Goal: Information Seeking & Learning: Learn about a topic

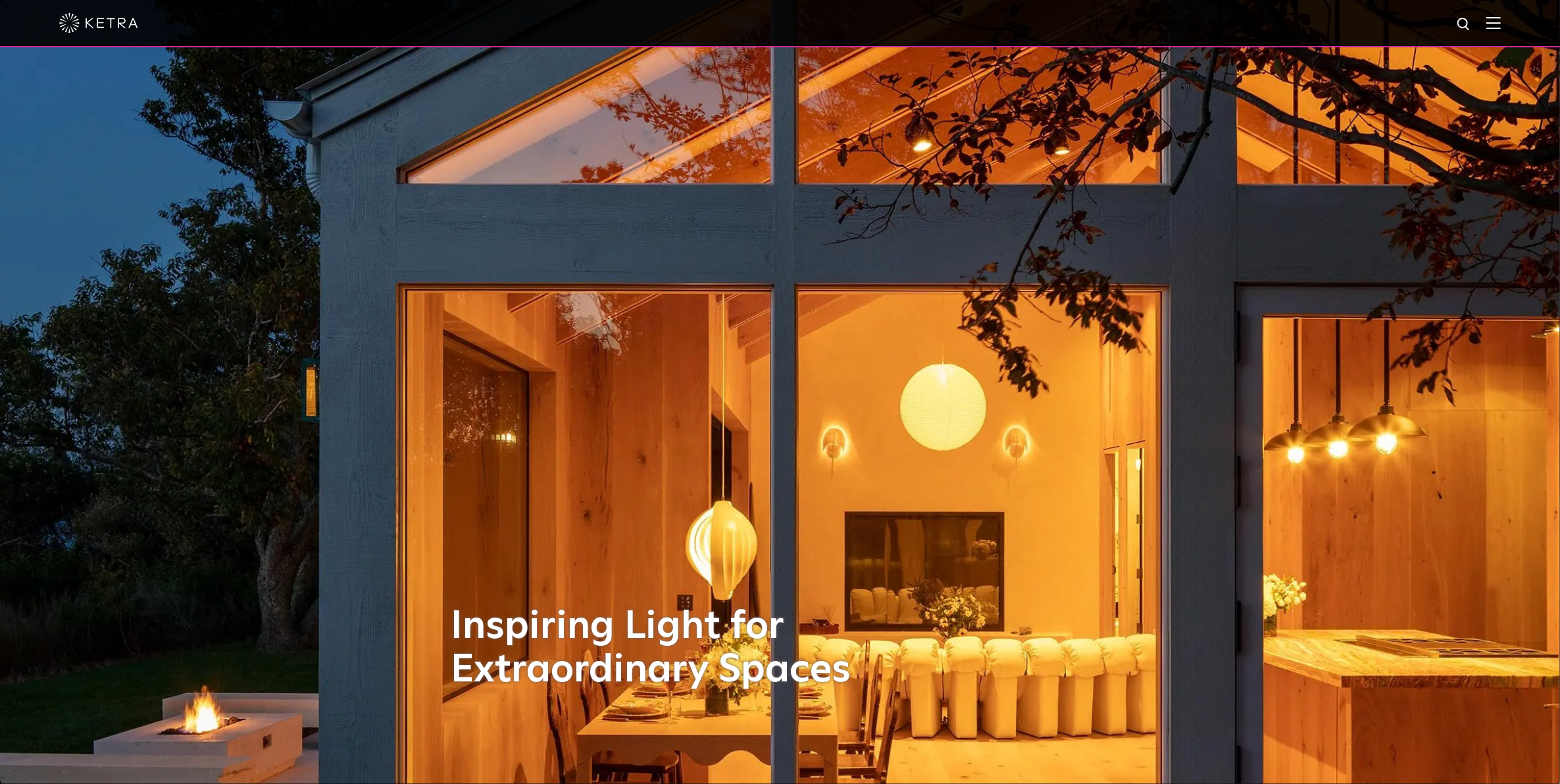
drag, startPoint x: 1502, startPoint y: 5, endPoint x: 1507, endPoint y: 18, distance: 13.9
click at [1501, 7] on div at bounding box center [780, 23] width 1441 height 46
click at [1501, 18] on img at bounding box center [1493, 22] width 15 height 13
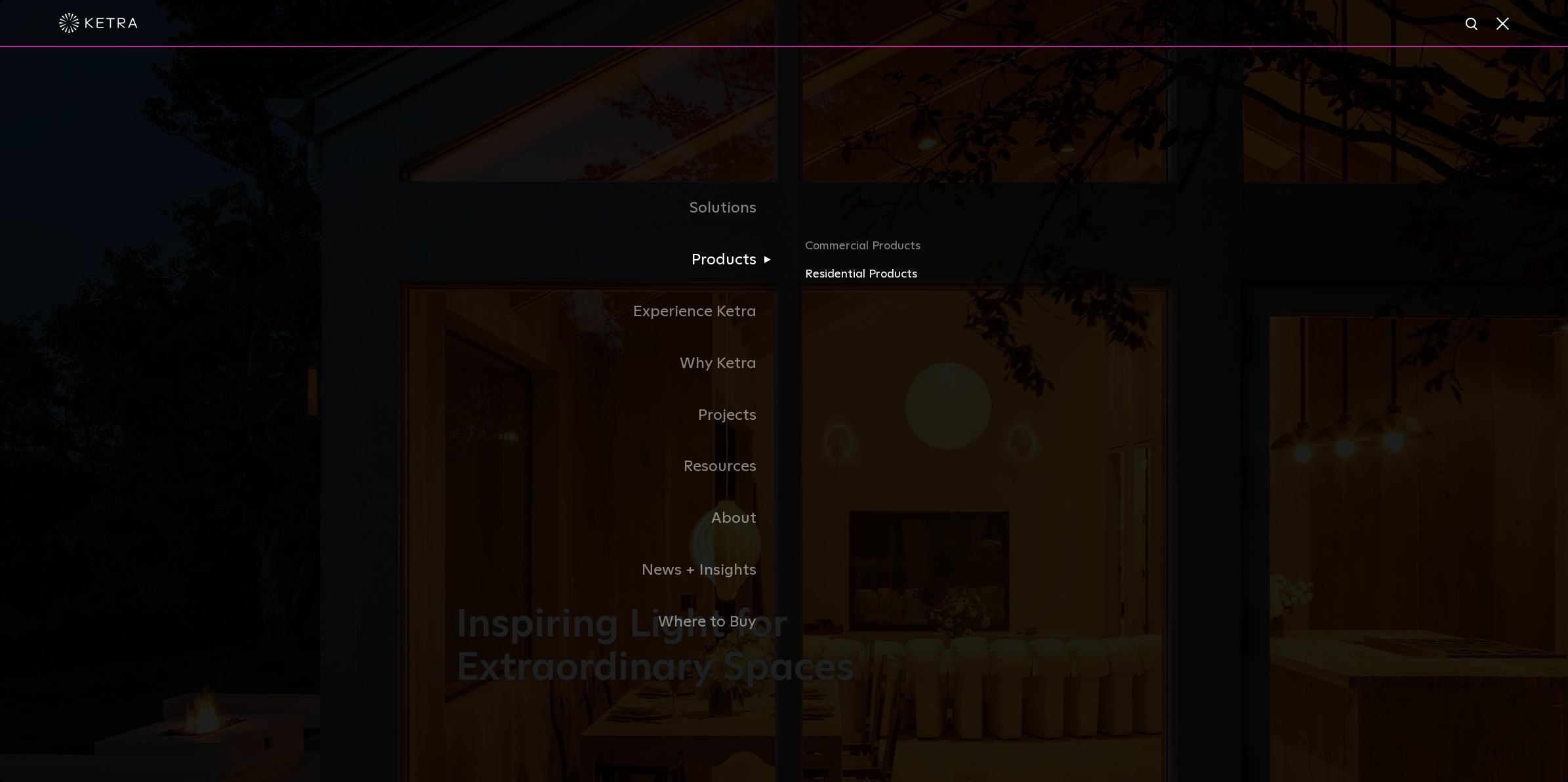
click at [812, 278] on link "Residential Products" at bounding box center [958, 274] width 307 height 19
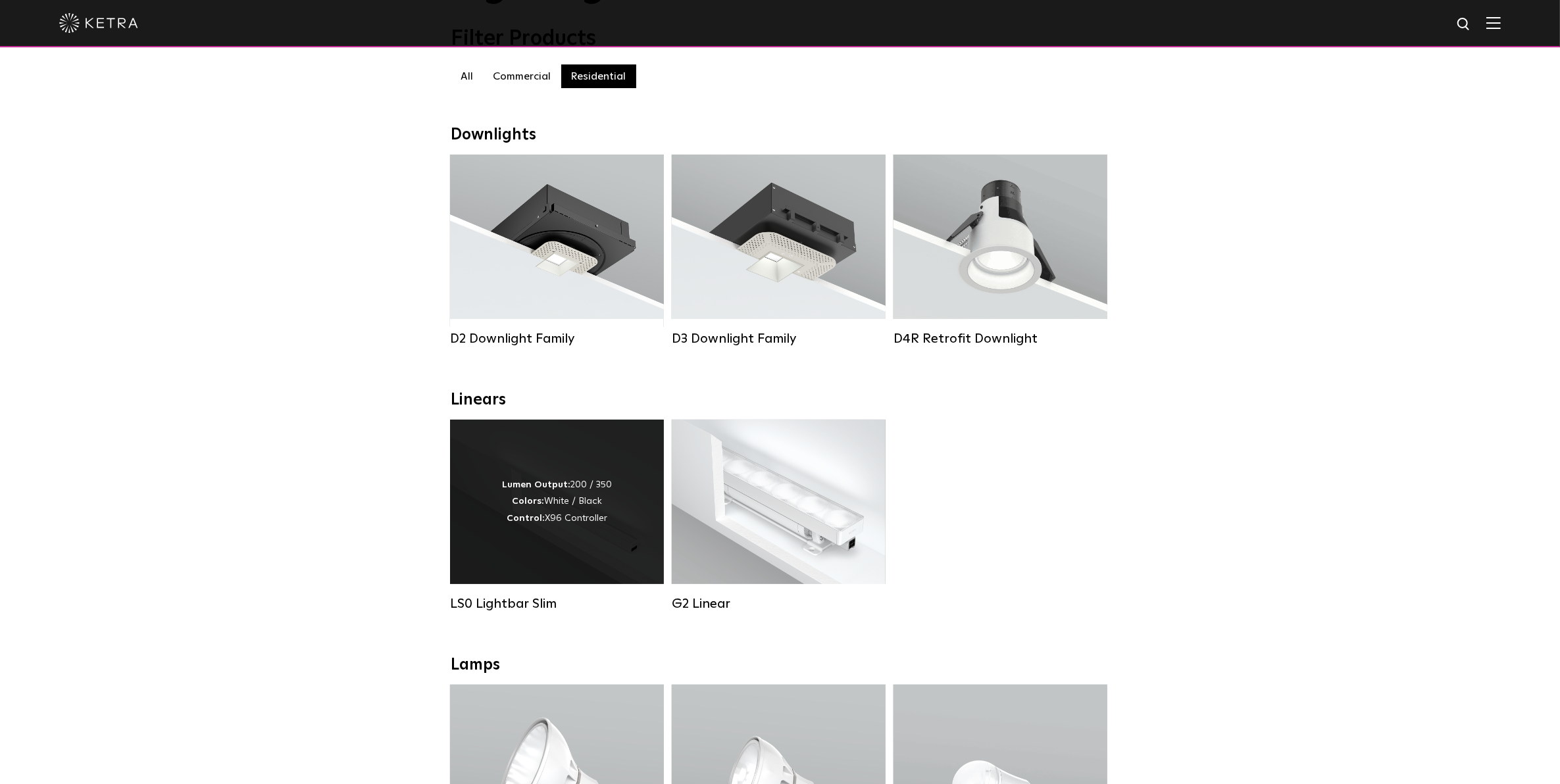
scroll to position [164, 0]
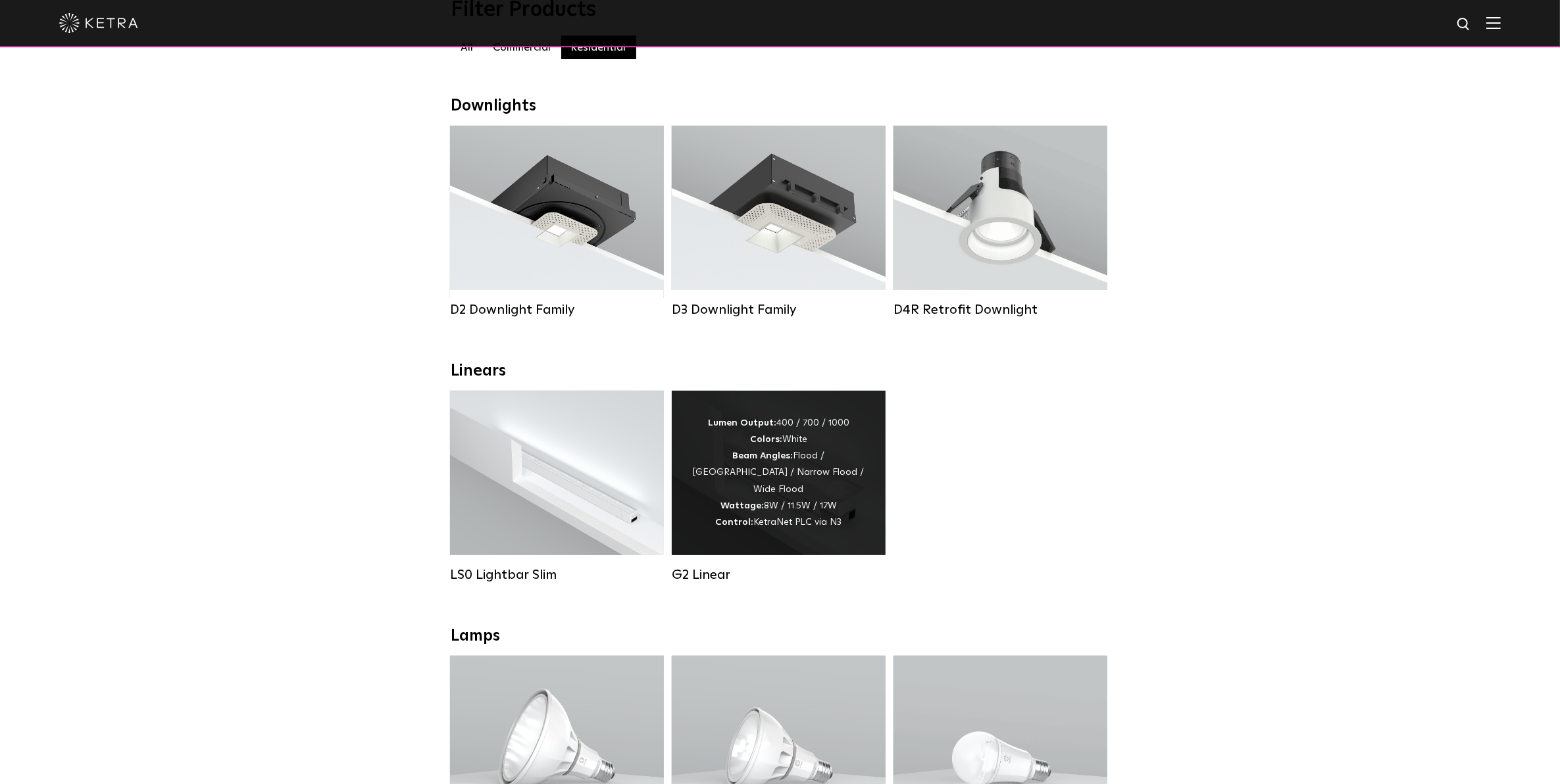
click at [740, 496] on div "Lumen Output: 400 / 700 / 1000 Colors: White Beam Angles: Flood / Graze / Narro…" at bounding box center [778, 473] width 174 height 115
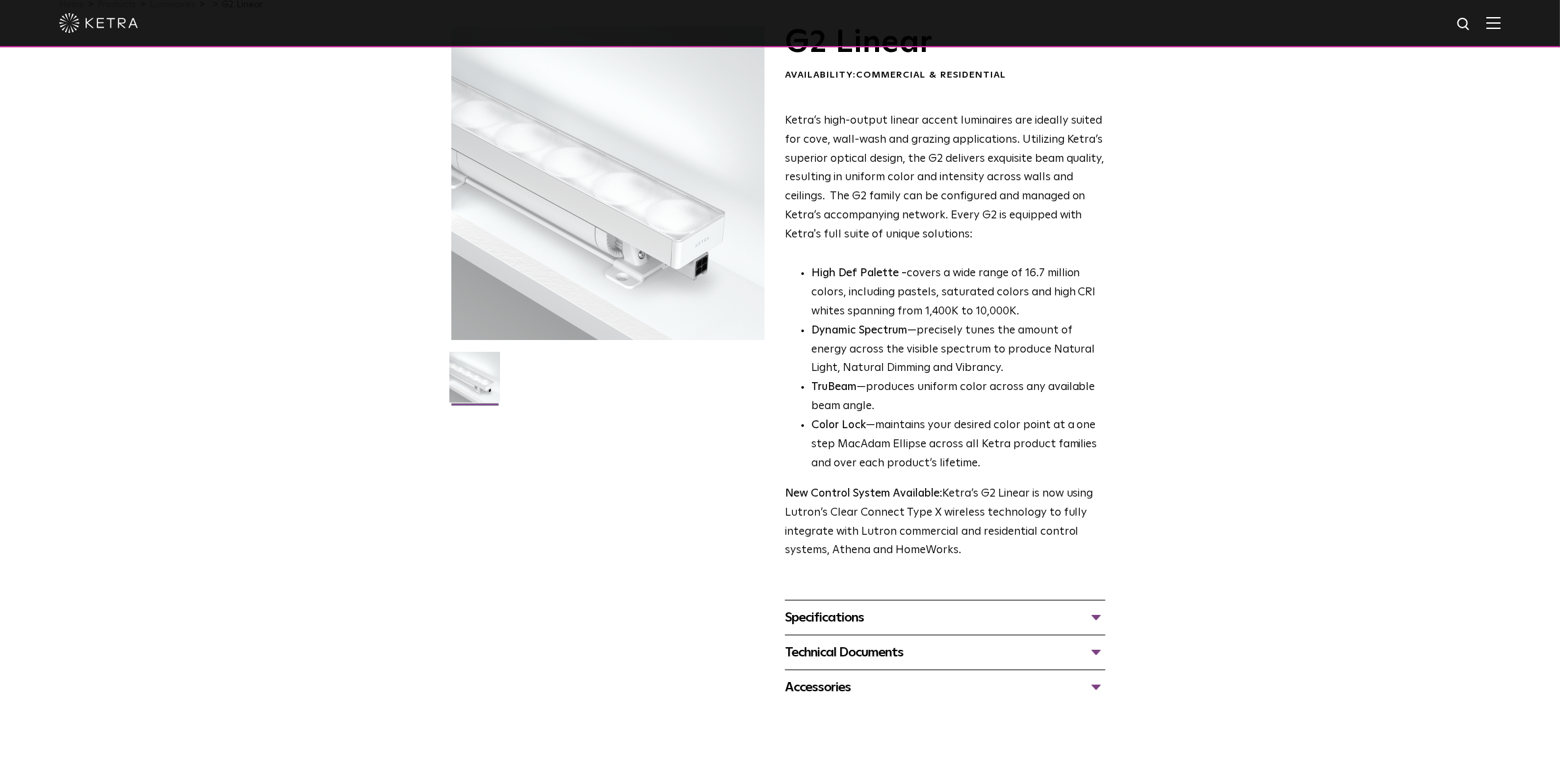
scroll to position [164, 0]
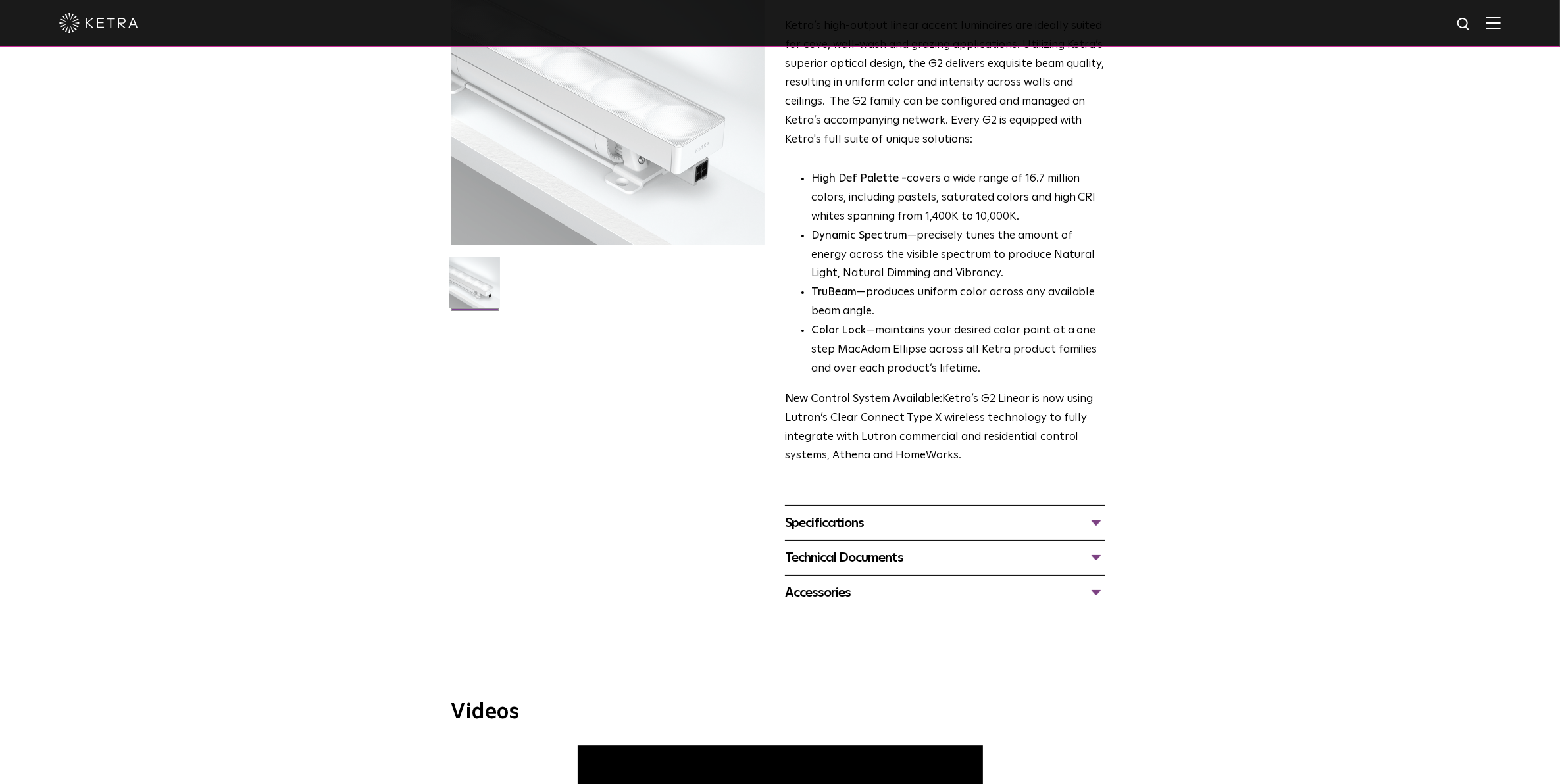
click at [830, 536] on div "Specifications LUMEN OUTPUTS 400, 700, 1000 DIMENSIONS 2" W, 12" L, 2.5-3.1" H …" at bounding box center [945, 522] width 320 height 35
click at [833, 525] on div "Specifications" at bounding box center [945, 523] width 320 height 21
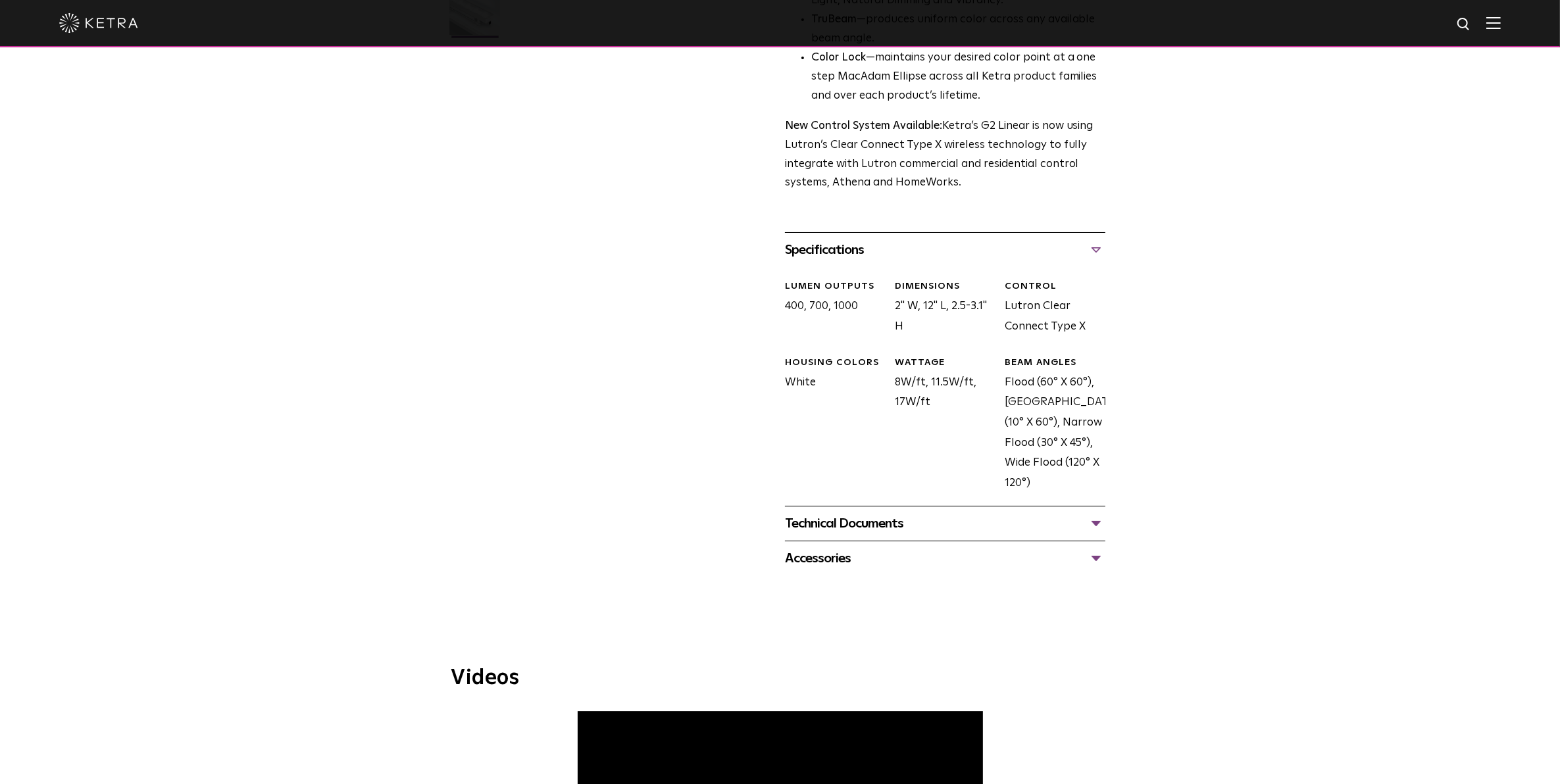
scroll to position [493, 0]
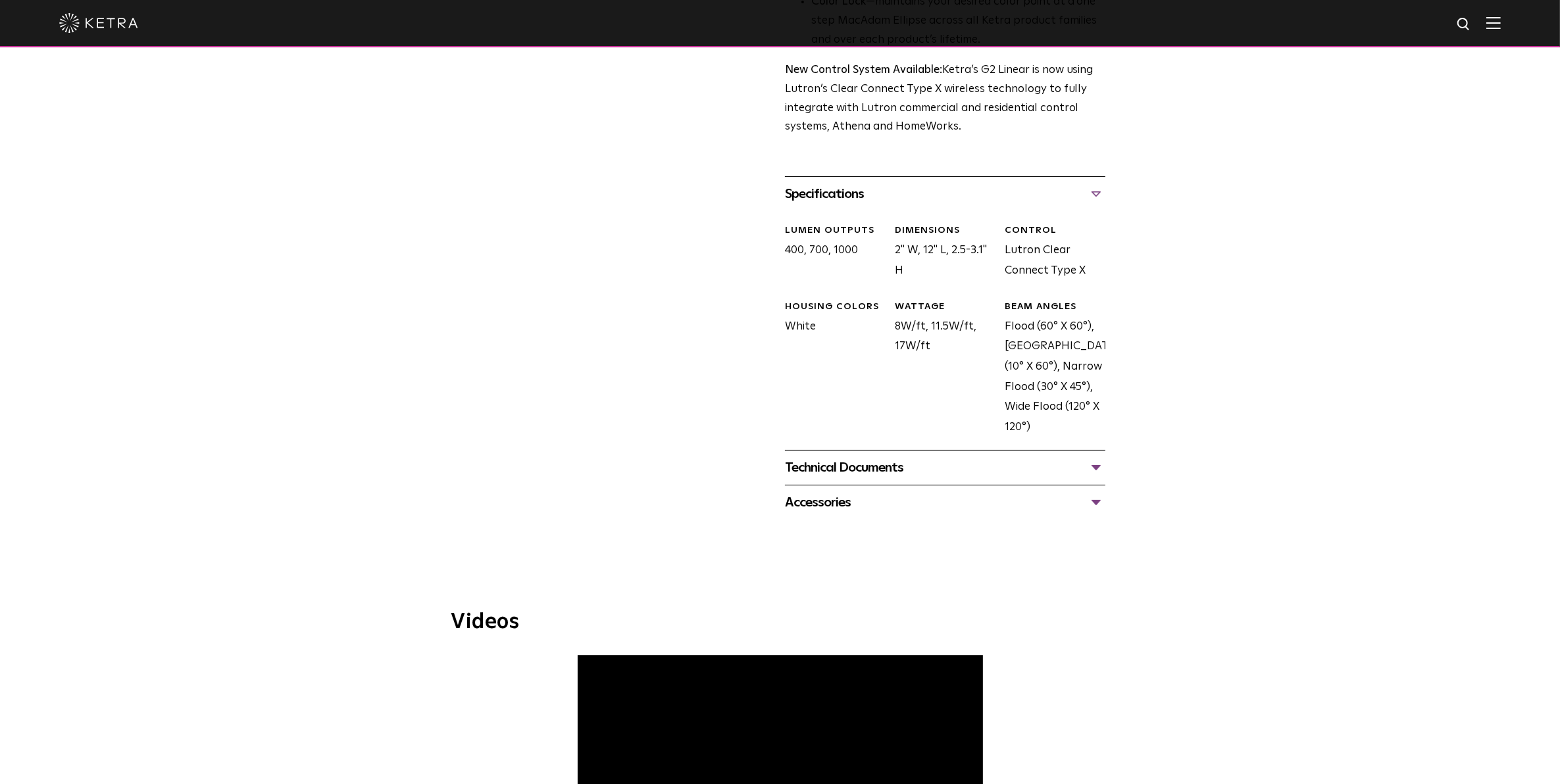
click at [965, 451] on div "Technical Documents G2 Specification Sheet G2 Installation Guide G2 Brochure G2…" at bounding box center [945, 467] width 320 height 35
click at [959, 465] on div "Technical Documents" at bounding box center [945, 468] width 320 height 21
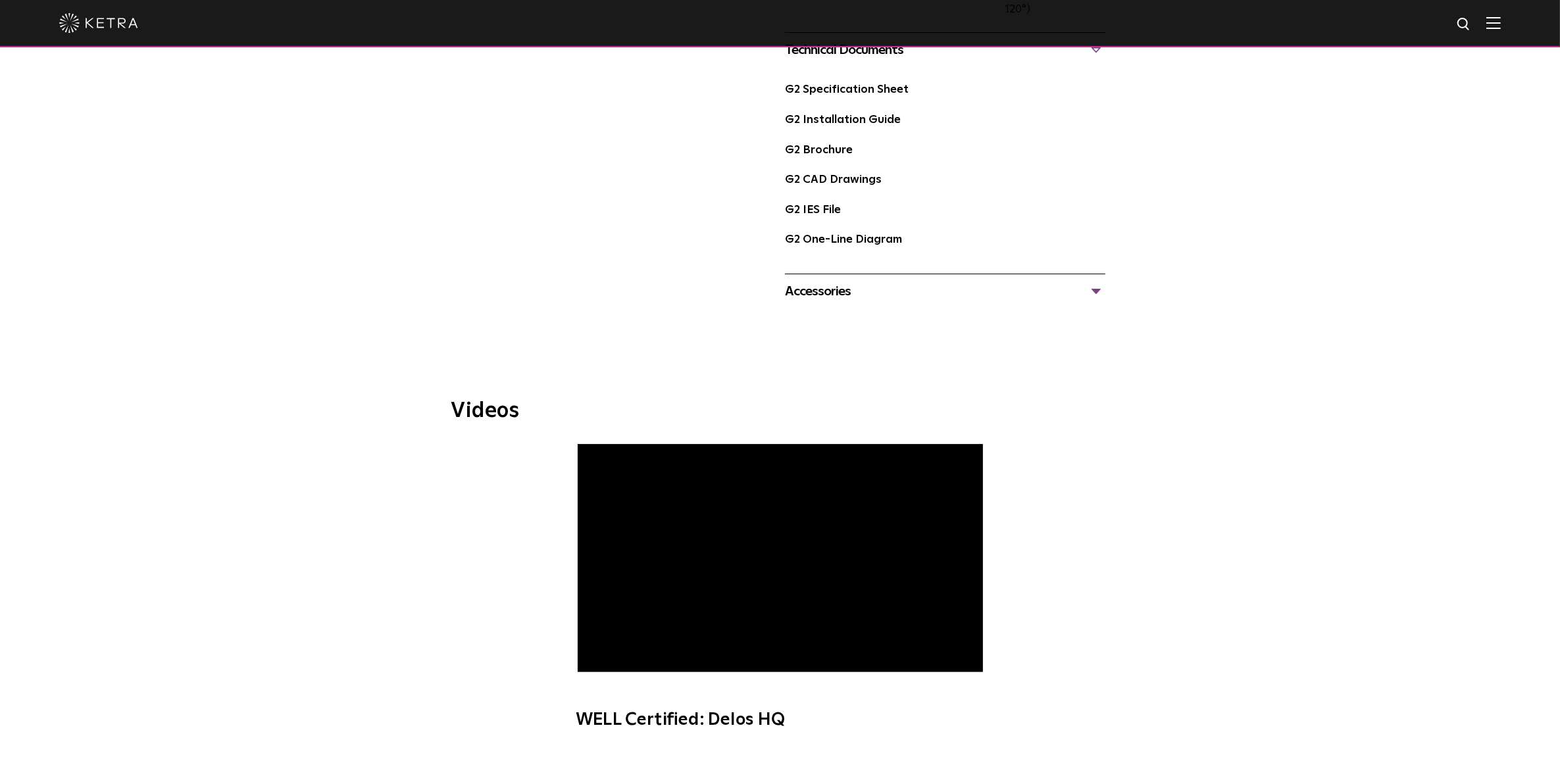
scroll to position [987, 0]
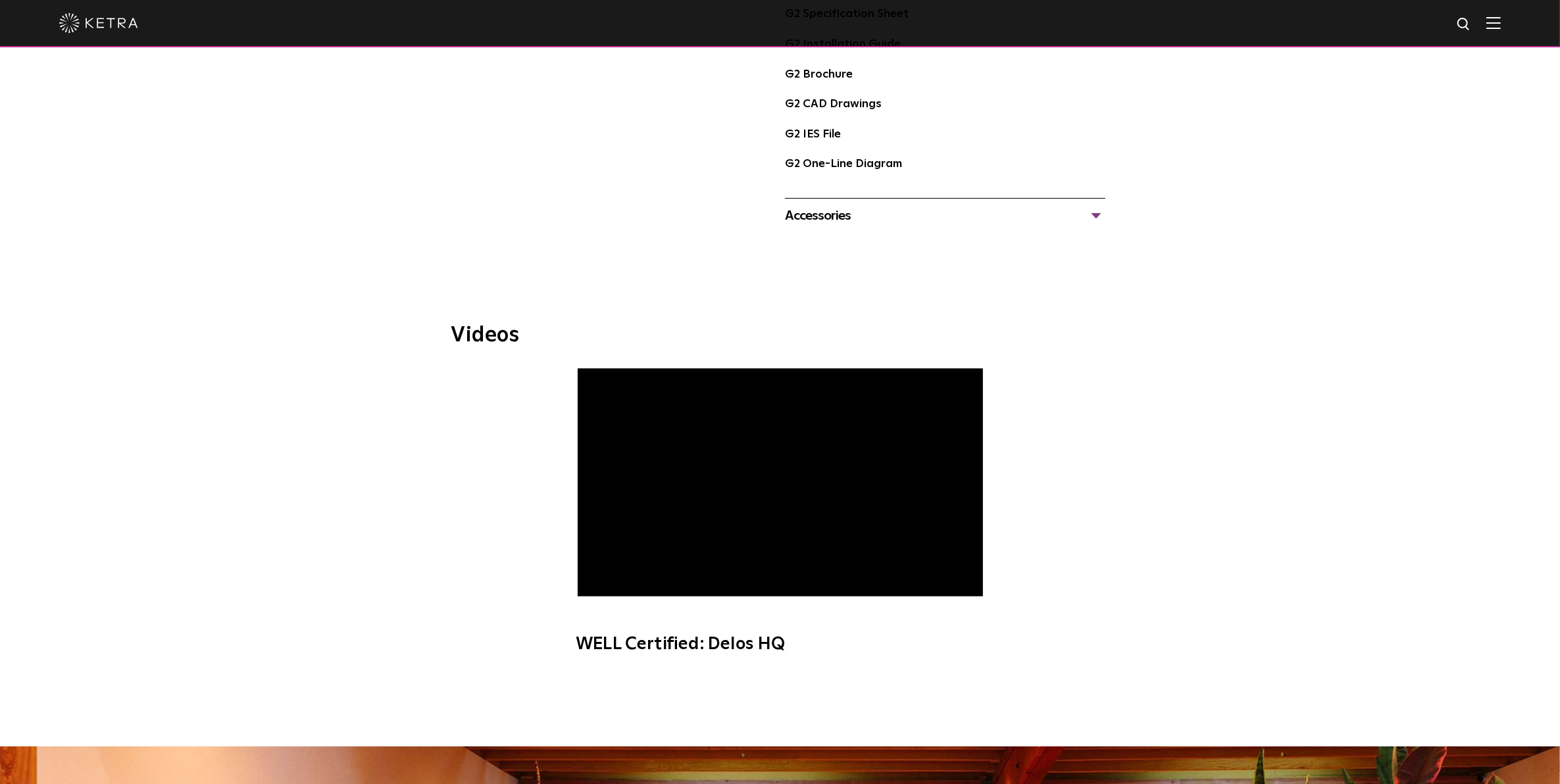
click at [790, 539] on span "WELL Certified: Delos HQ" at bounding box center [780, 517] width 443 height 299
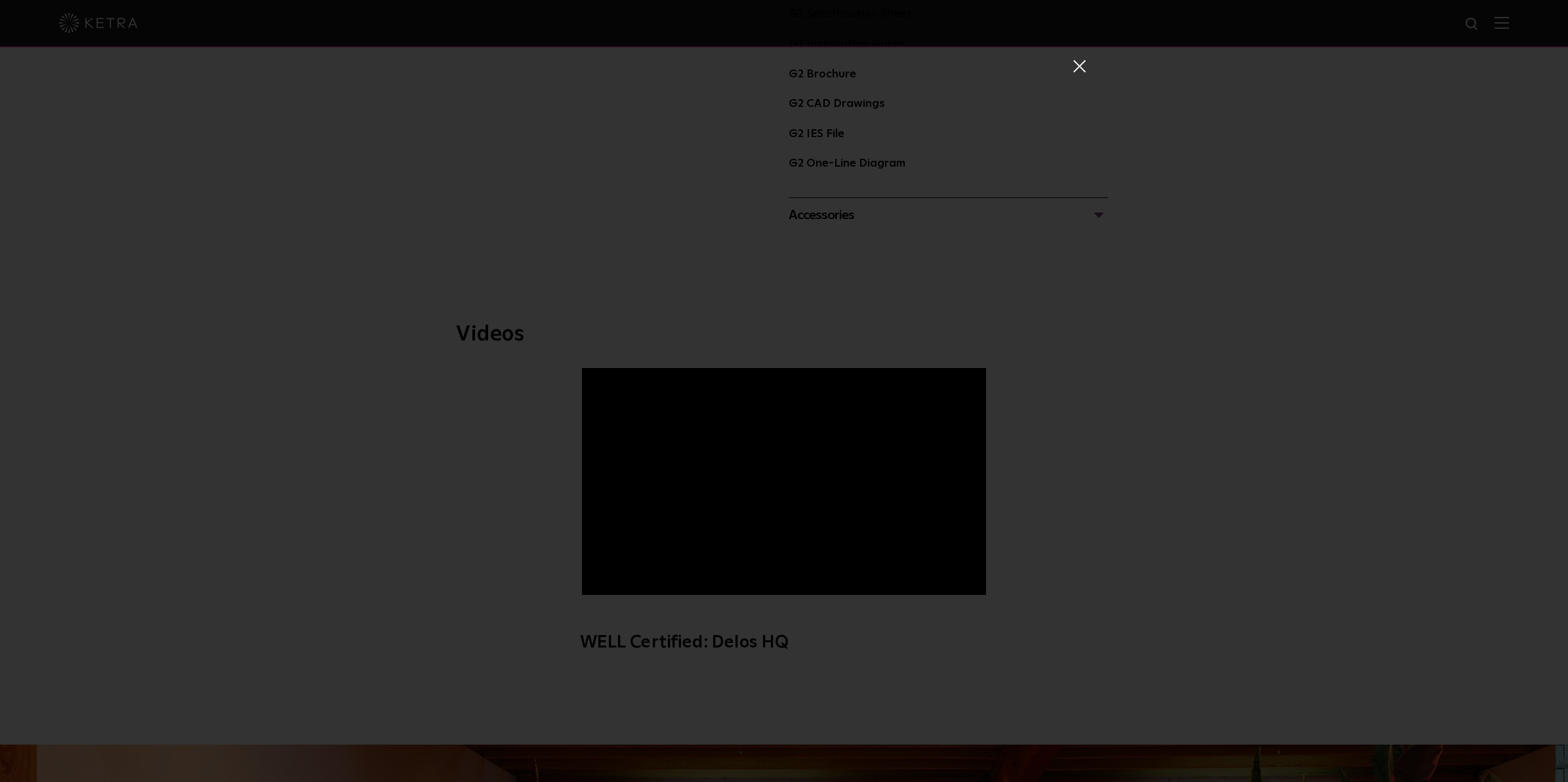
click at [1071, 65] on span at bounding box center [1078, 66] width 14 height 13
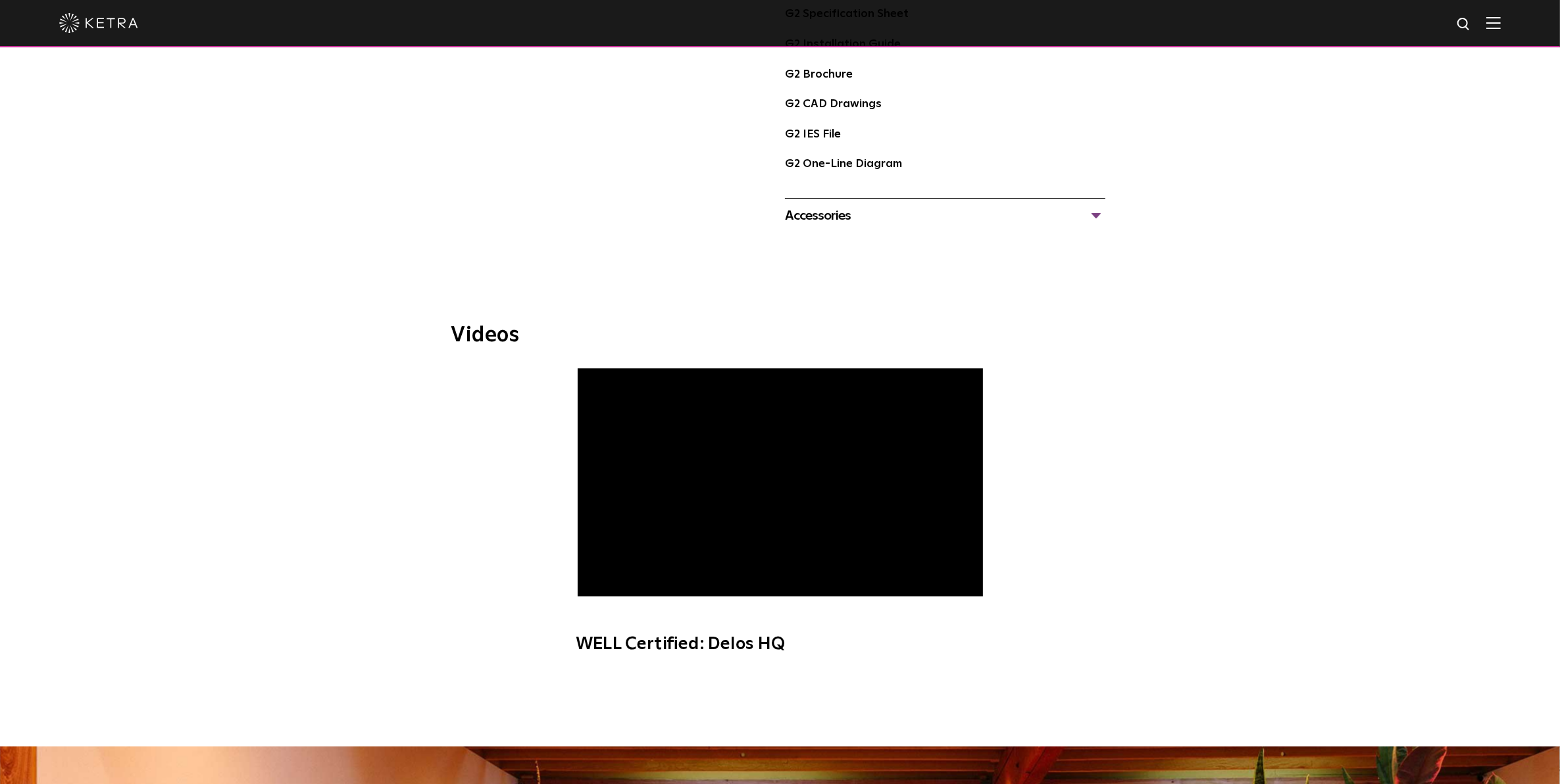
click at [906, 202] on div "Accessories G2 12 Inch Jumper Cables G2 Hex Louver G2 Cables N3 Satellite" at bounding box center [945, 215] width 320 height 35
click at [899, 215] on div "Accessories" at bounding box center [945, 216] width 320 height 21
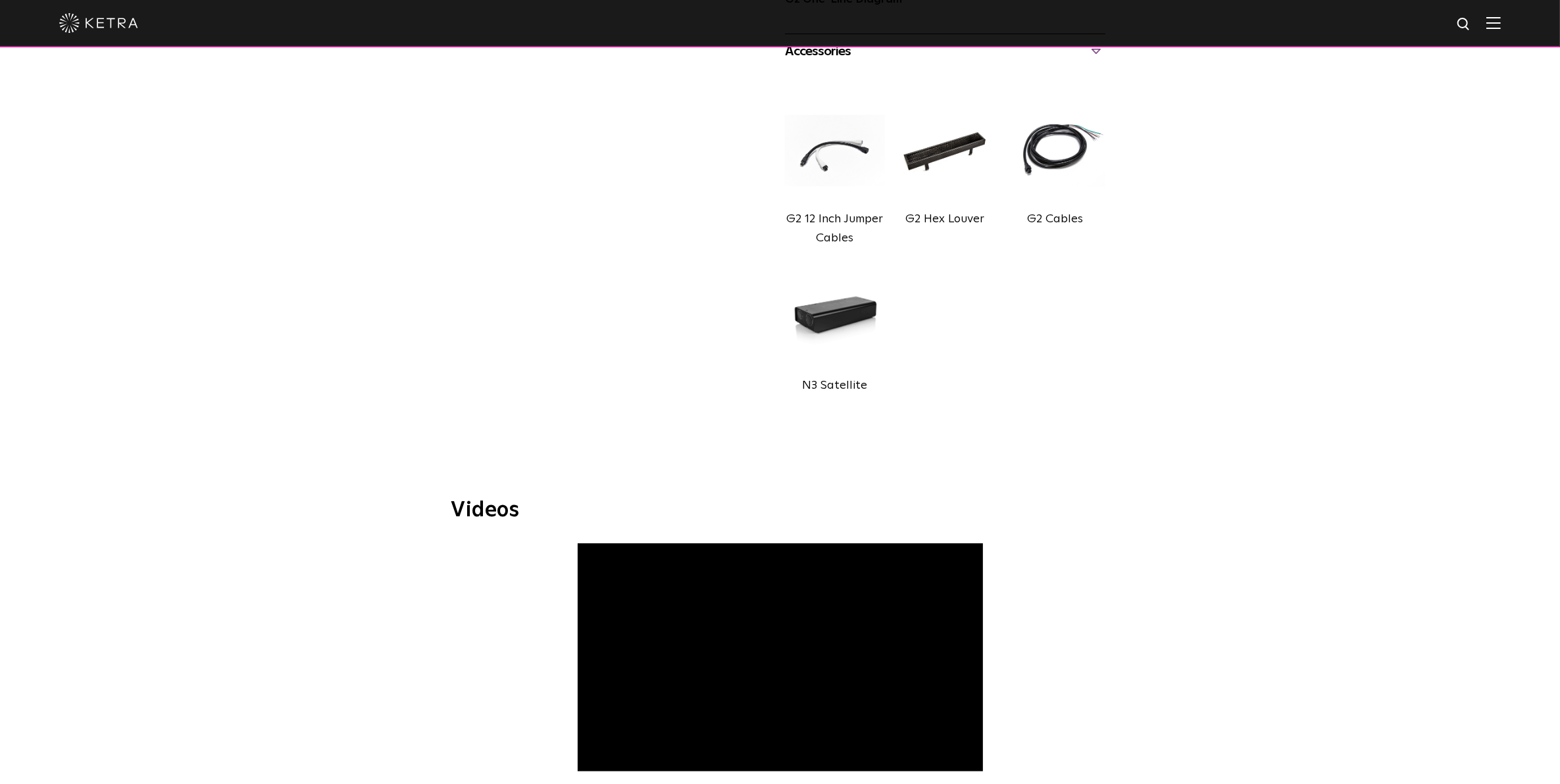
scroll to position [1398, 0]
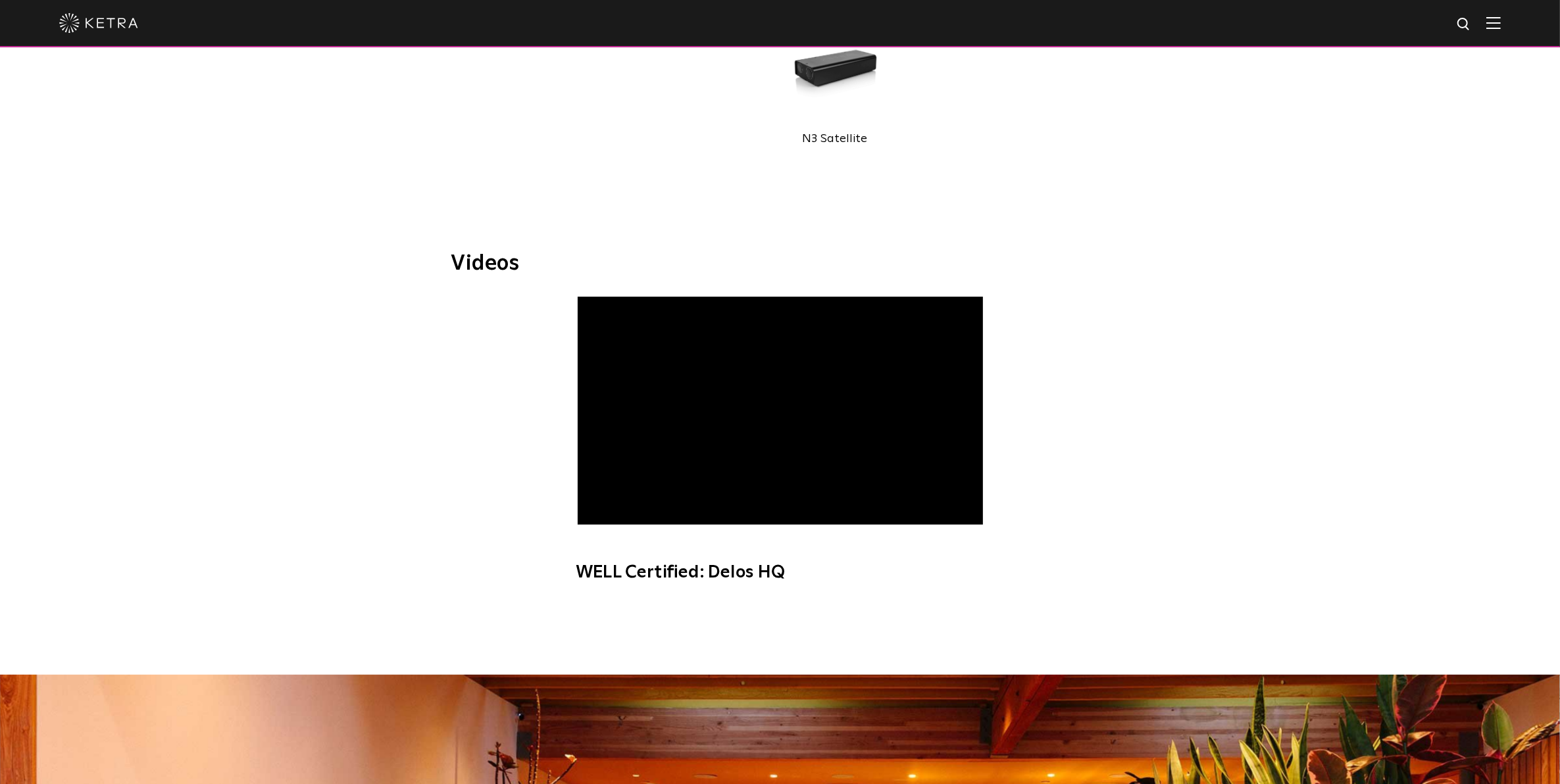
click at [1501, 21] on img at bounding box center [1493, 22] width 15 height 13
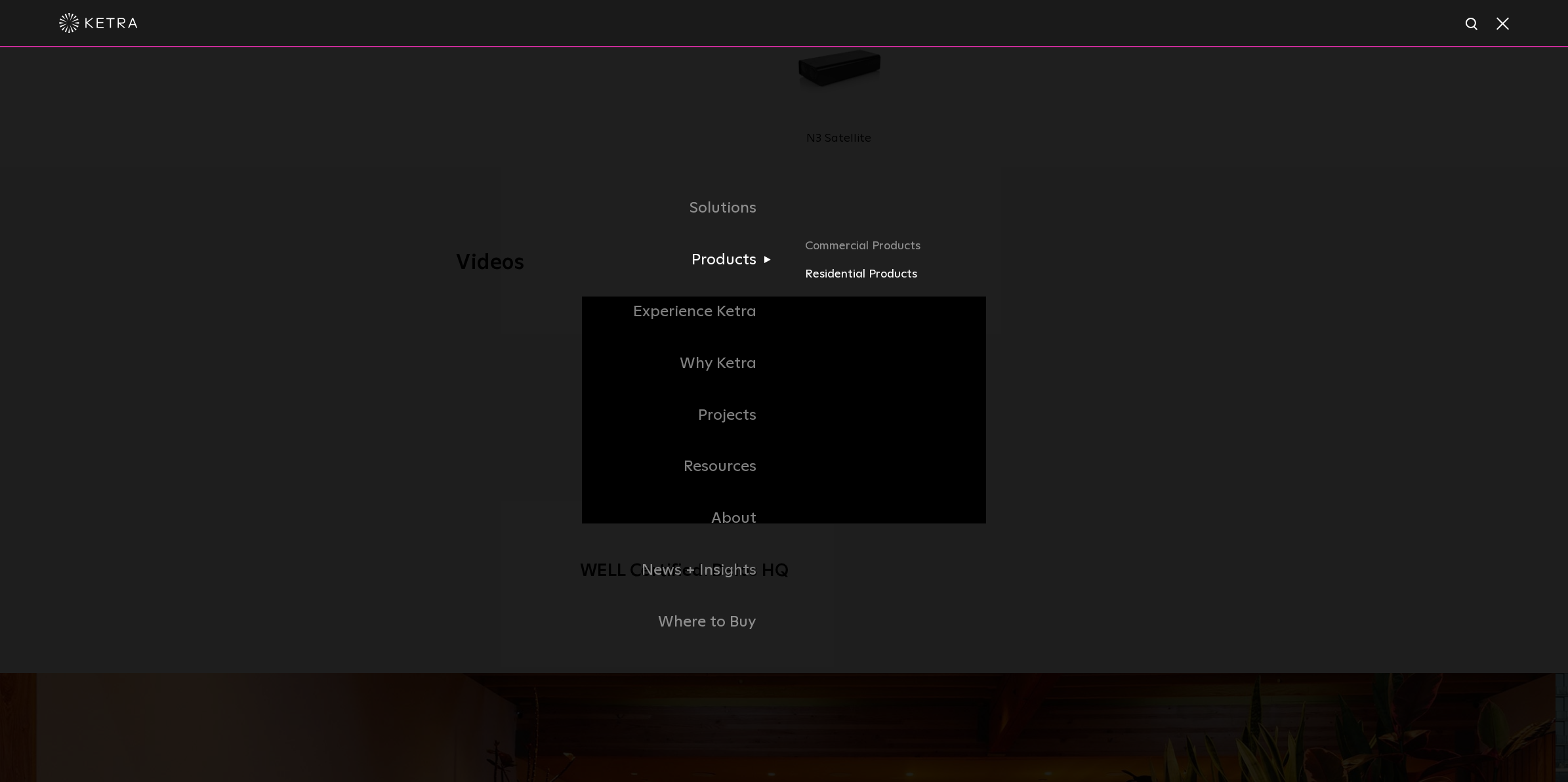
click at [817, 273] on link "Residential Products" at bounding box center [958, 274] width 307 height 19
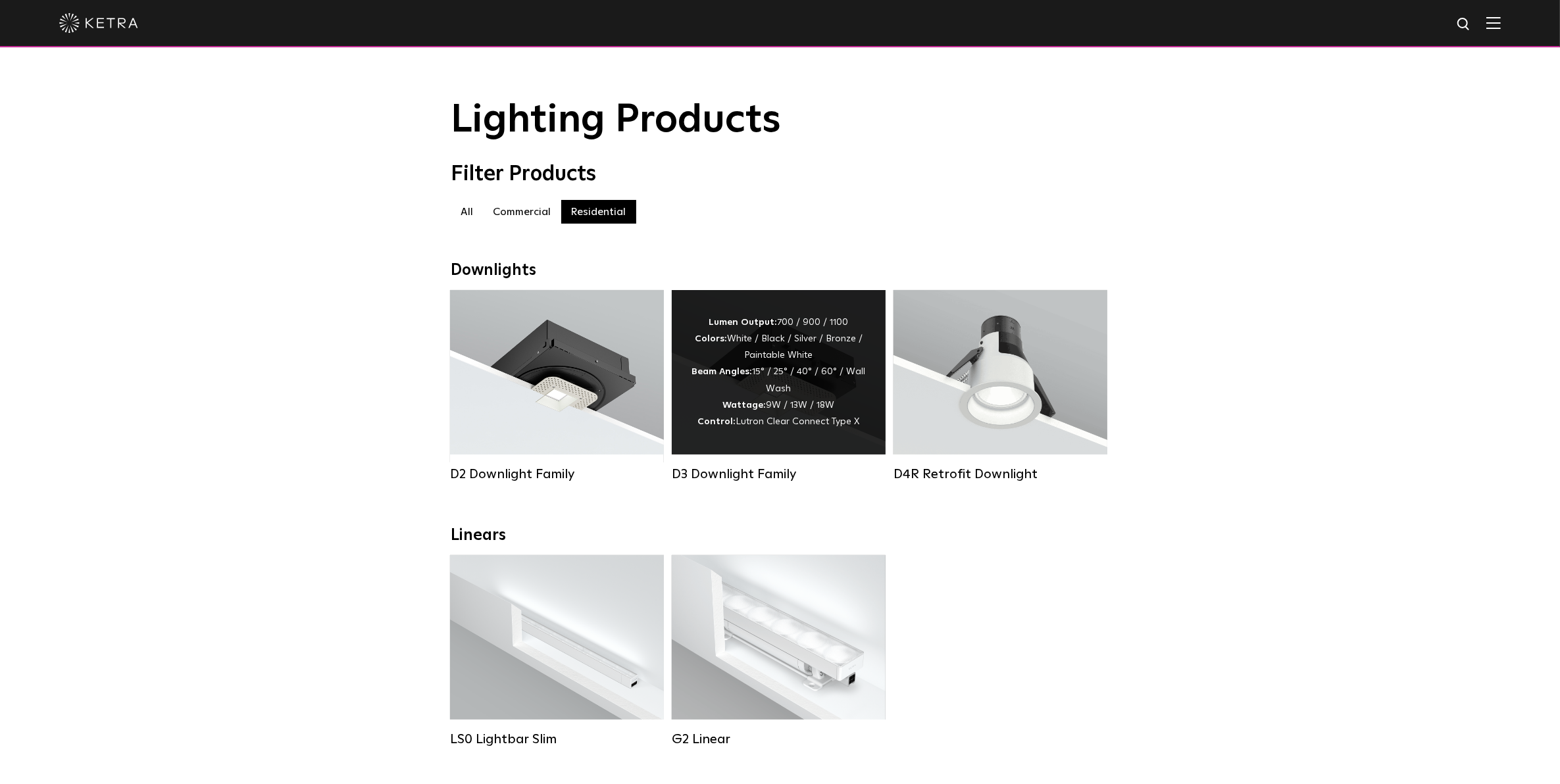
click at [724, 365] on div "Lumen Output: 700 / 900 / 1100 Colors: White / Black / Silver / Bronze / Painta…" at bounding box center [778, 372] width 174 height 115
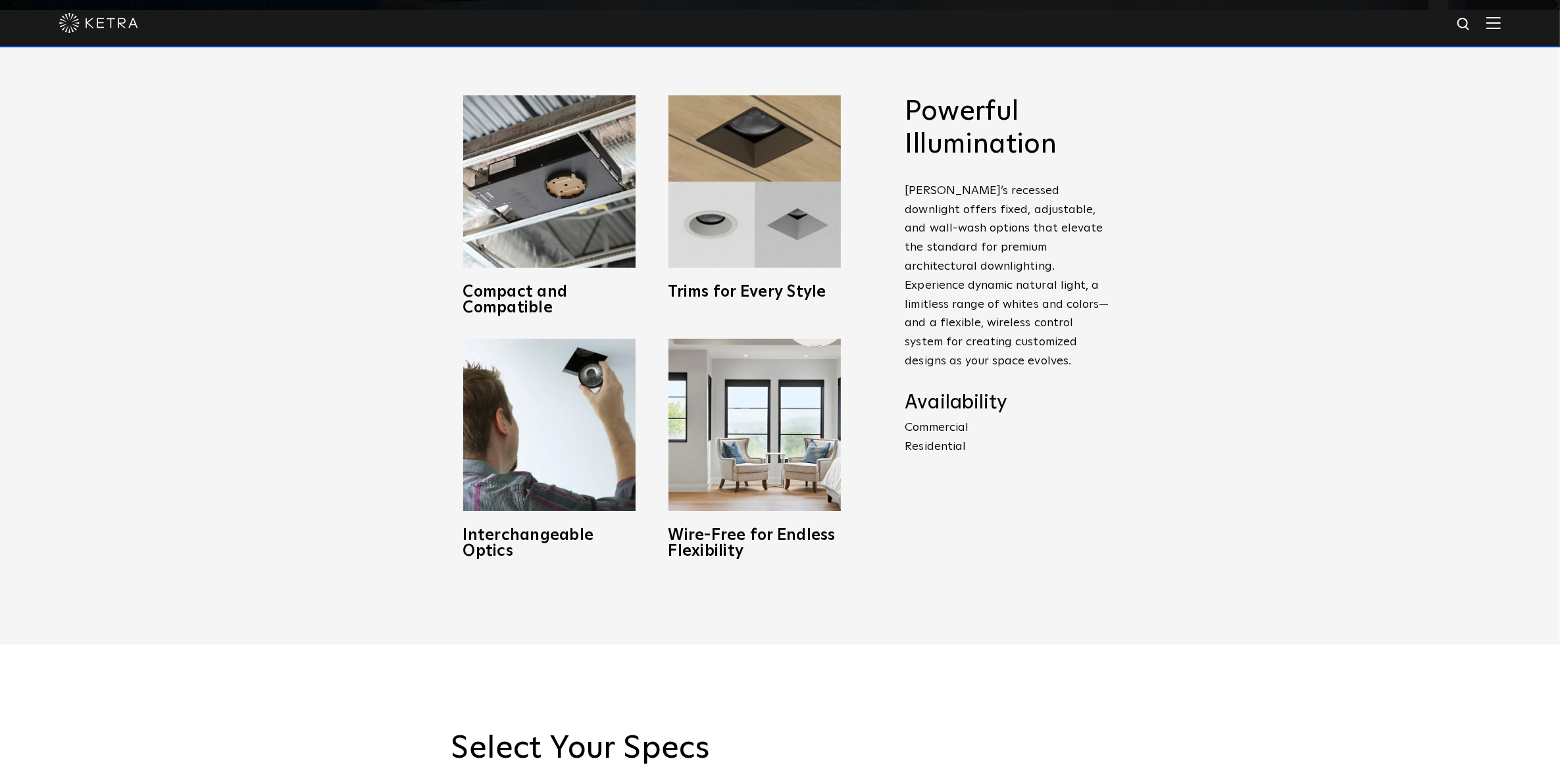
scroll to position [517, 0]
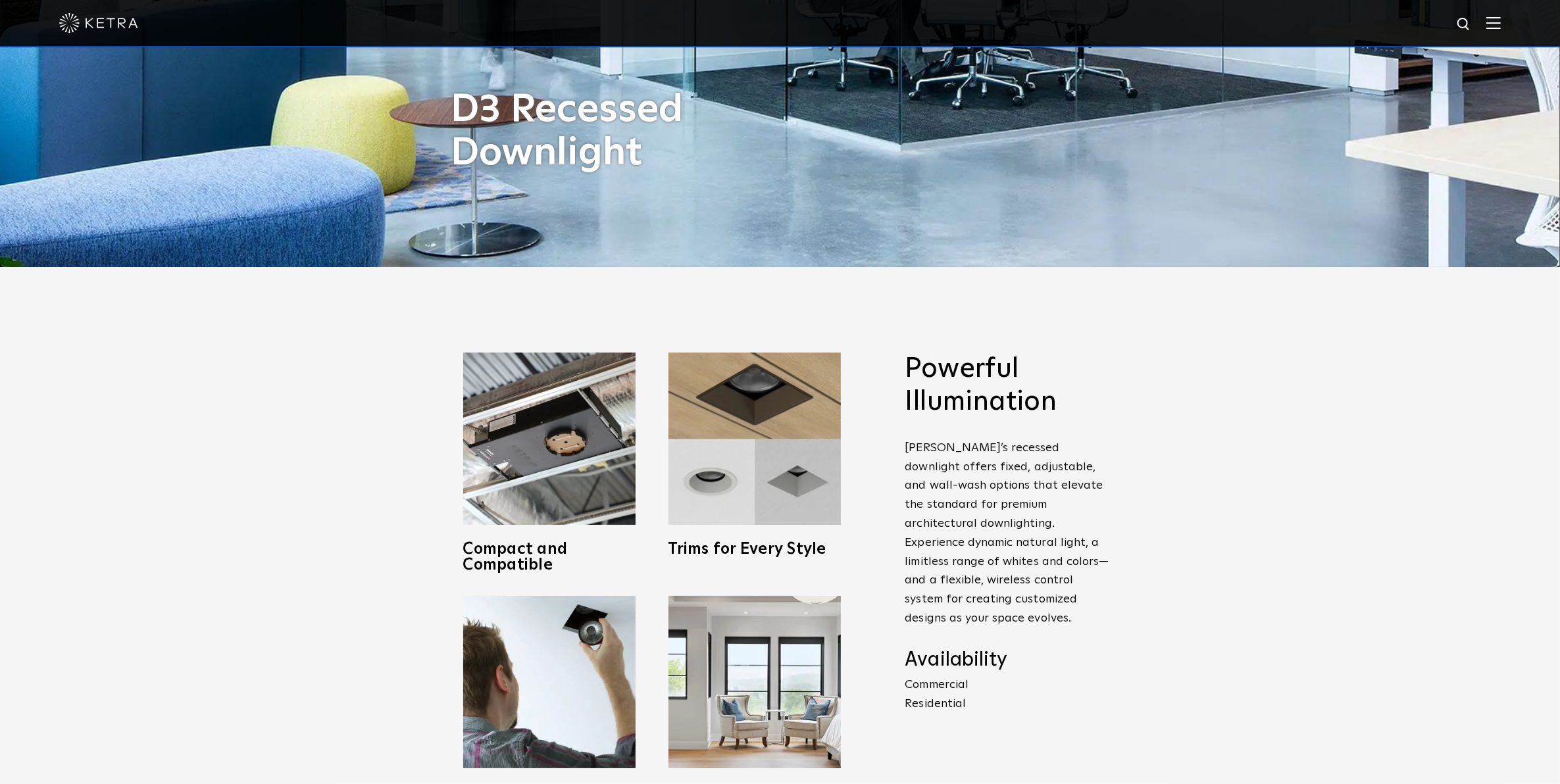
click at [1501, 23] on img at bounding box center [1493, 22] width 15 height 13
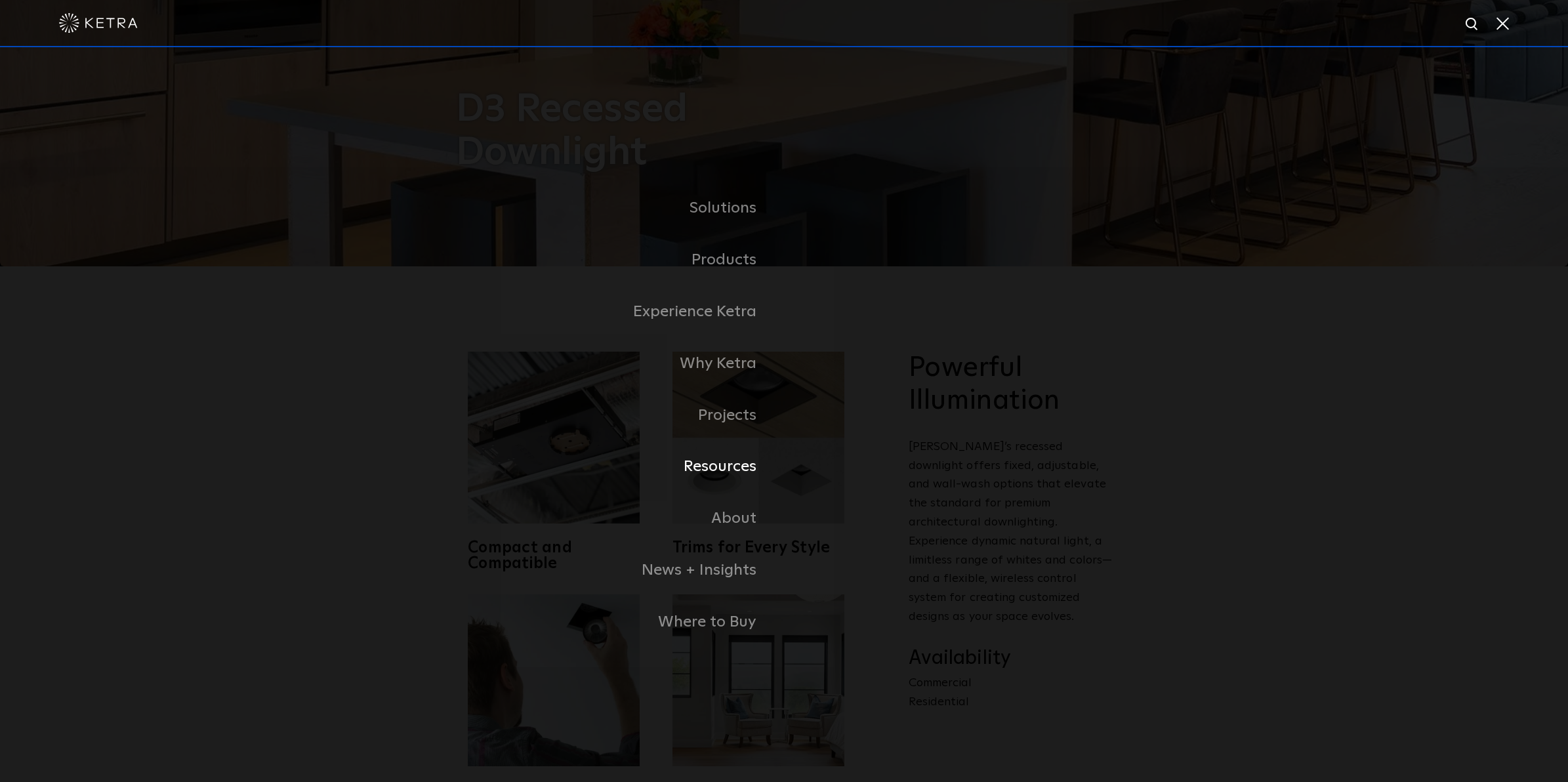
click at [739, 474] on link "Resources" at bounding box center [620, 467] width 328 height 52
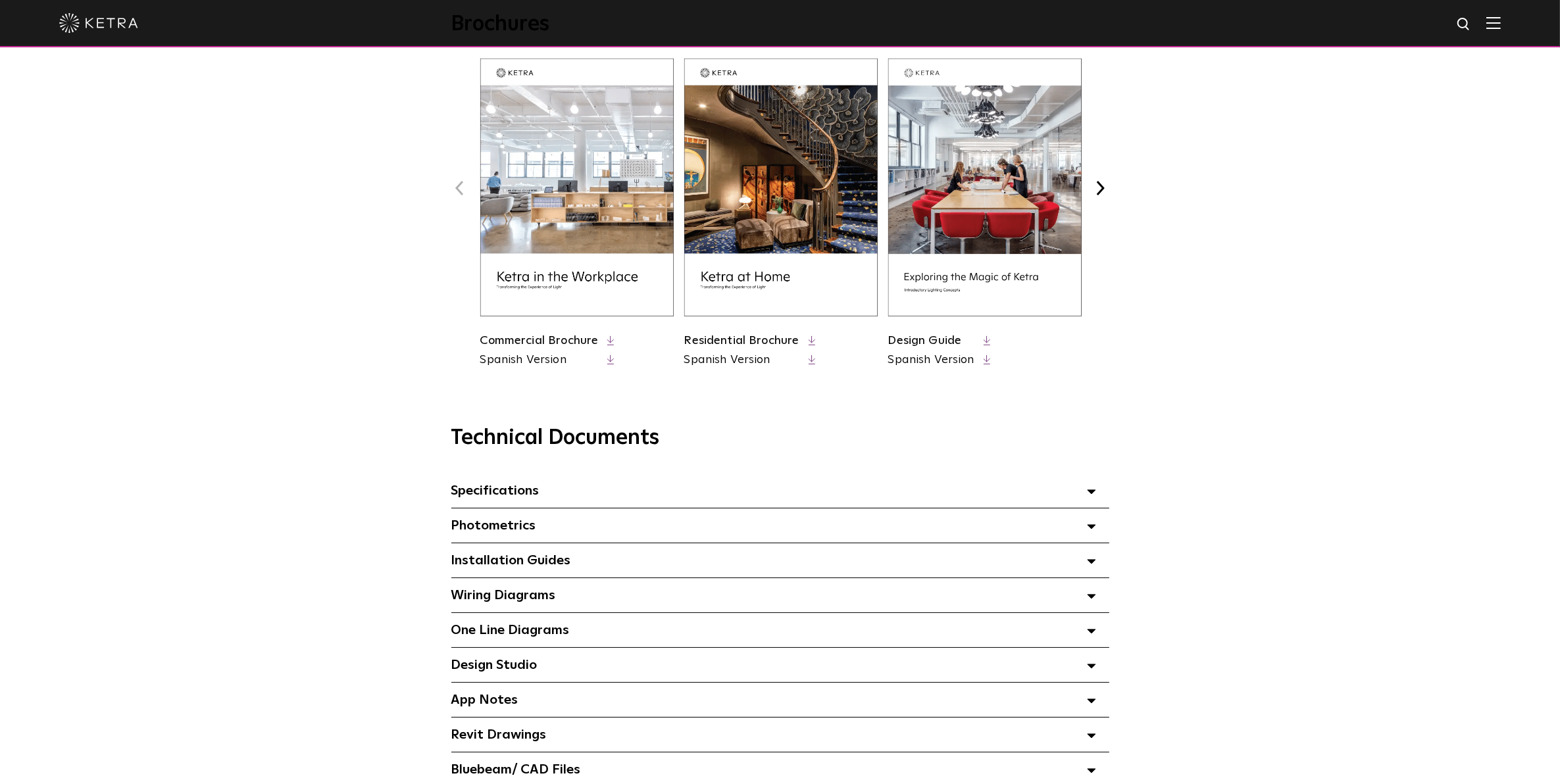
scroll to position [658, 0]
